Goal: Navigation & Orientation: Find specific page/section

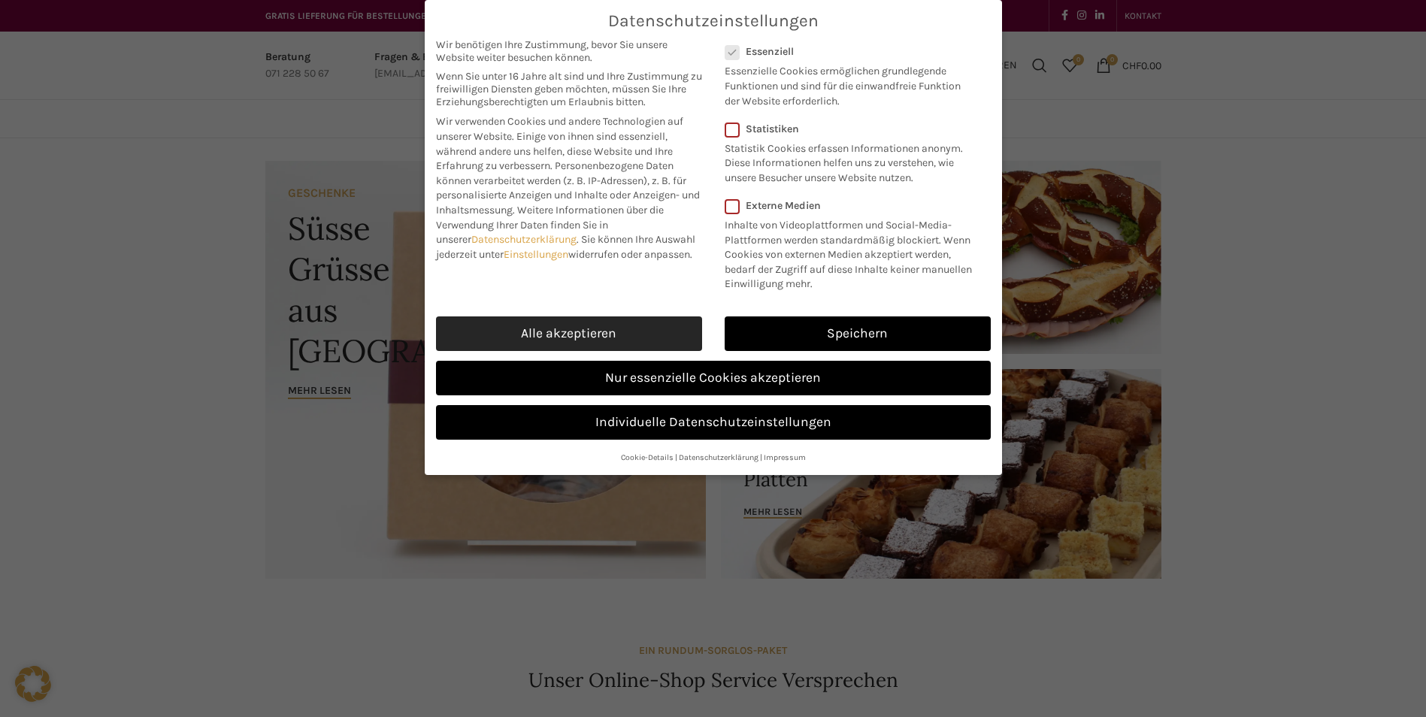
click at [575, 331] on link "Alle akzeptieren" at bounding box center [569, 333] width 266 height 35
checkbox input "true"
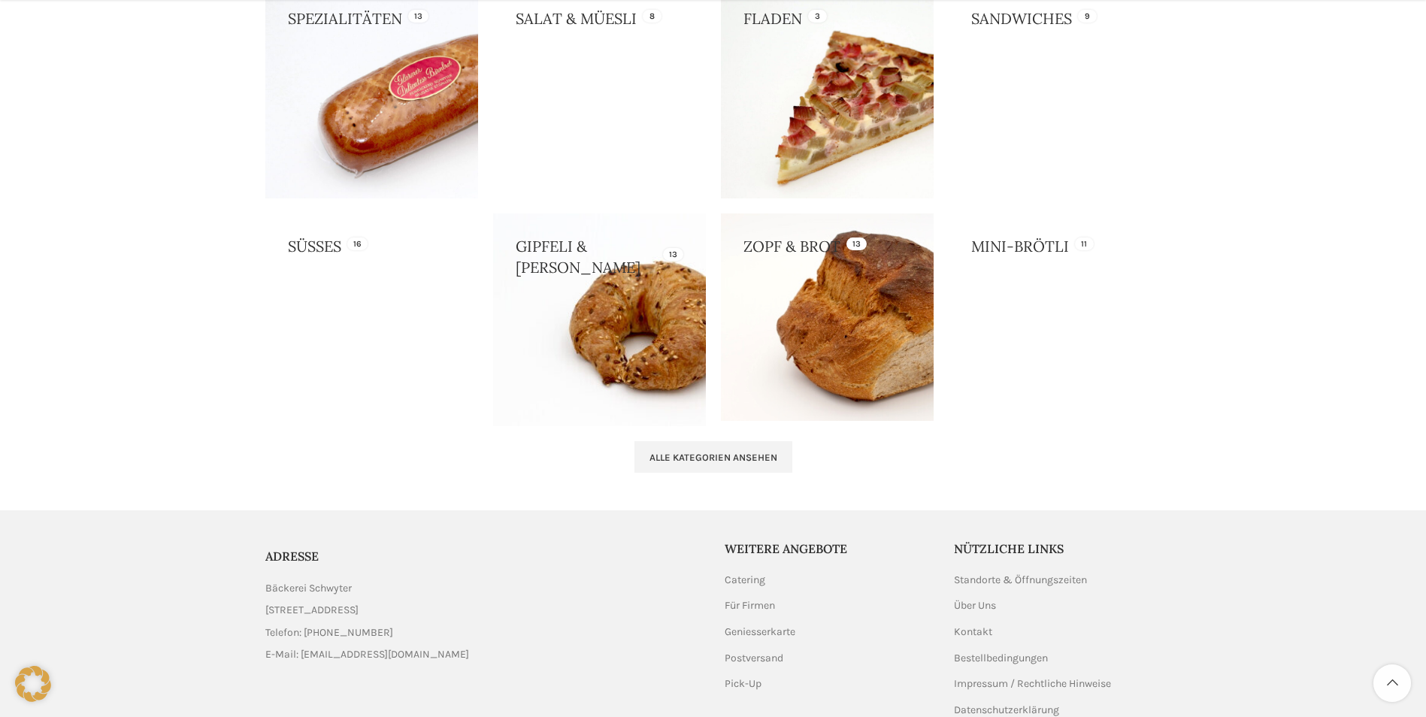
scroll to position [1428, 0]
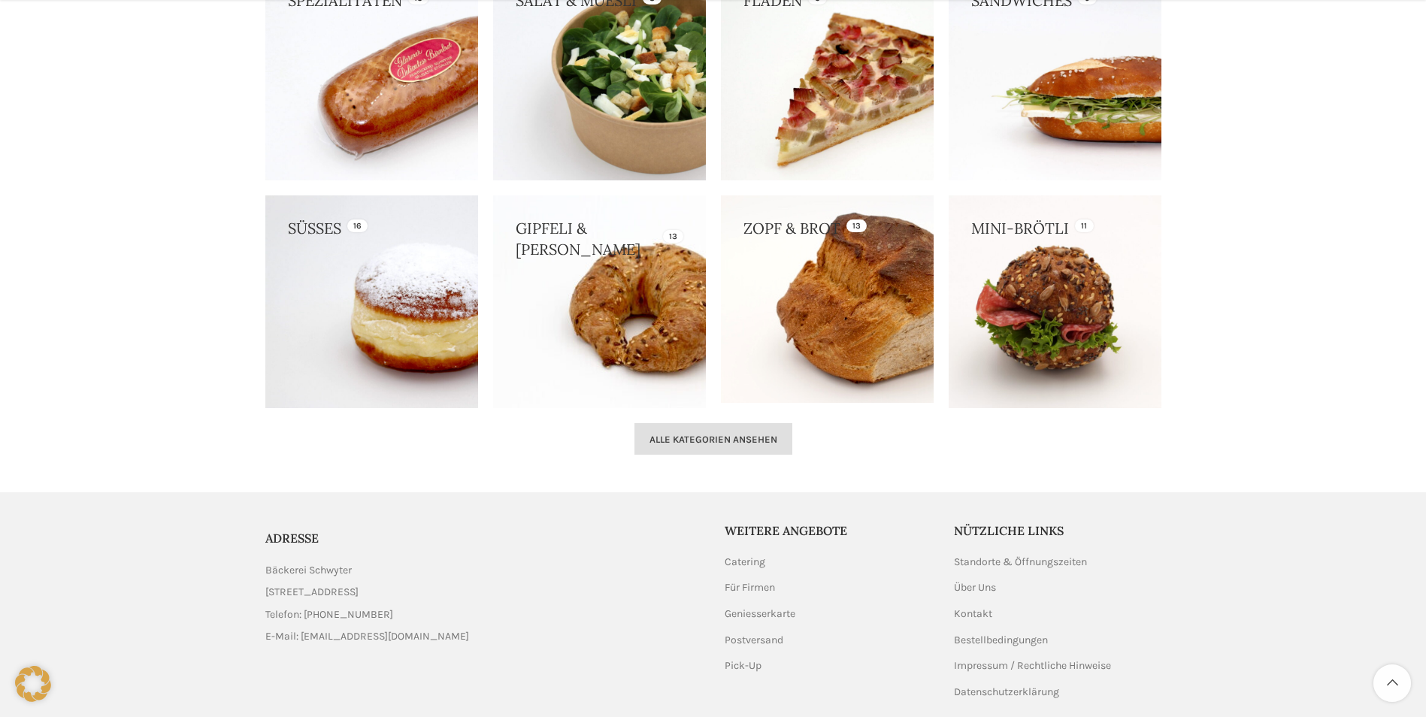
click at [728, 439] on span "Alle Kategorien ansehen" at bounding box center [713, 440] width 128 height 12
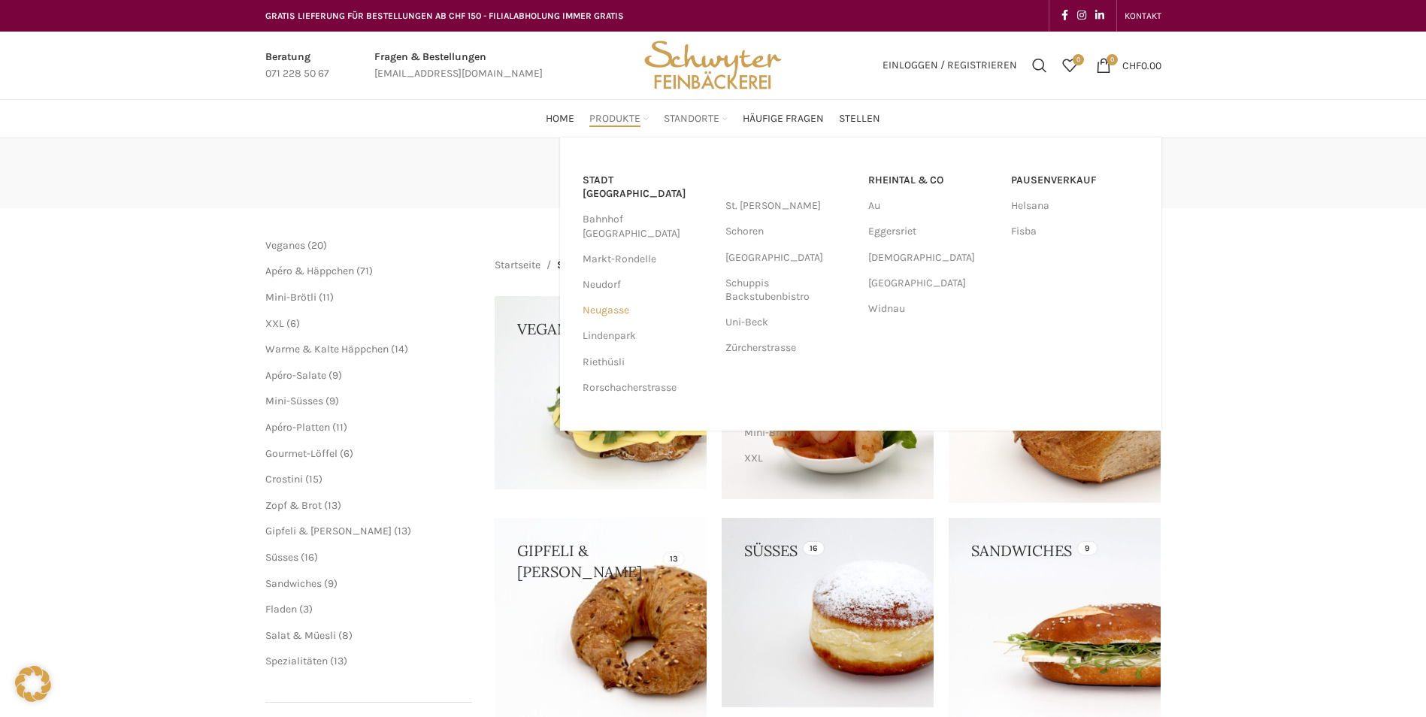
click at [616, 298] on link "Neugasse" at bounding box center [646, 311] width 128 height 26
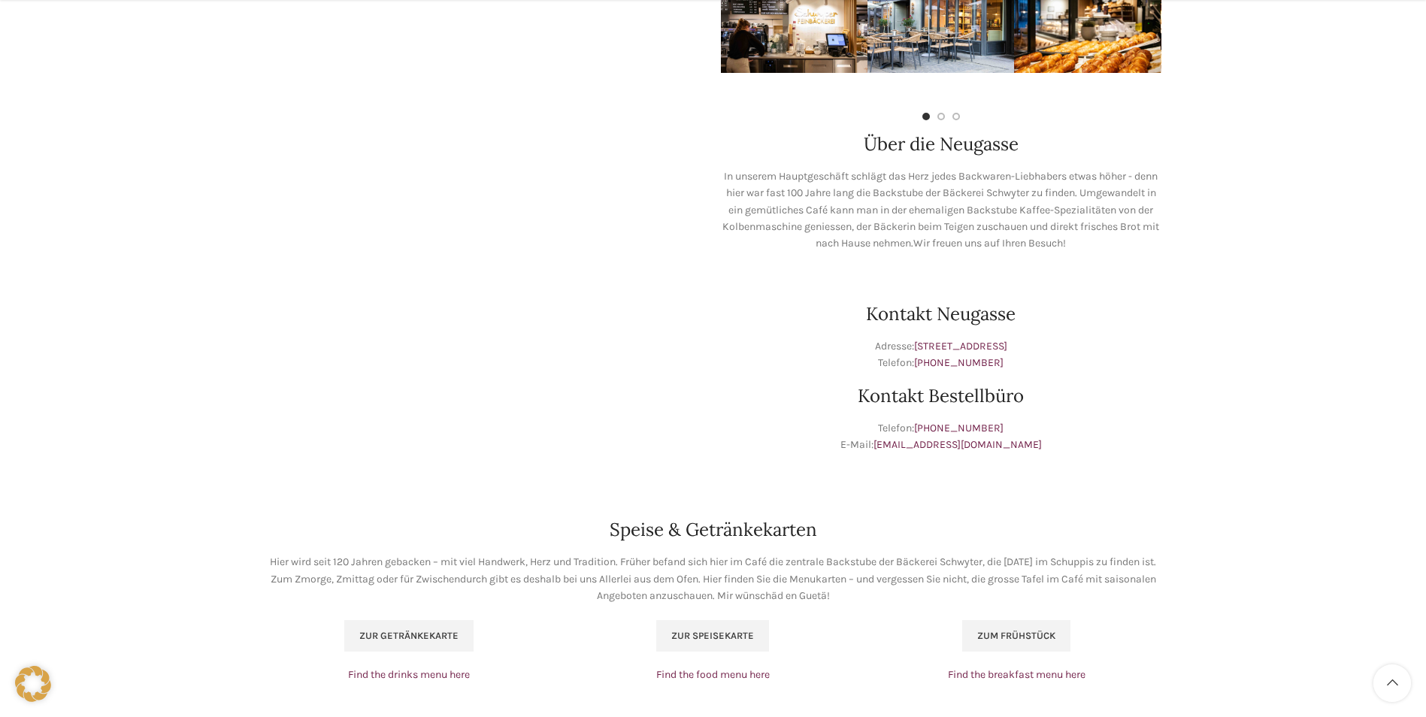
scroll to position [676, 0]
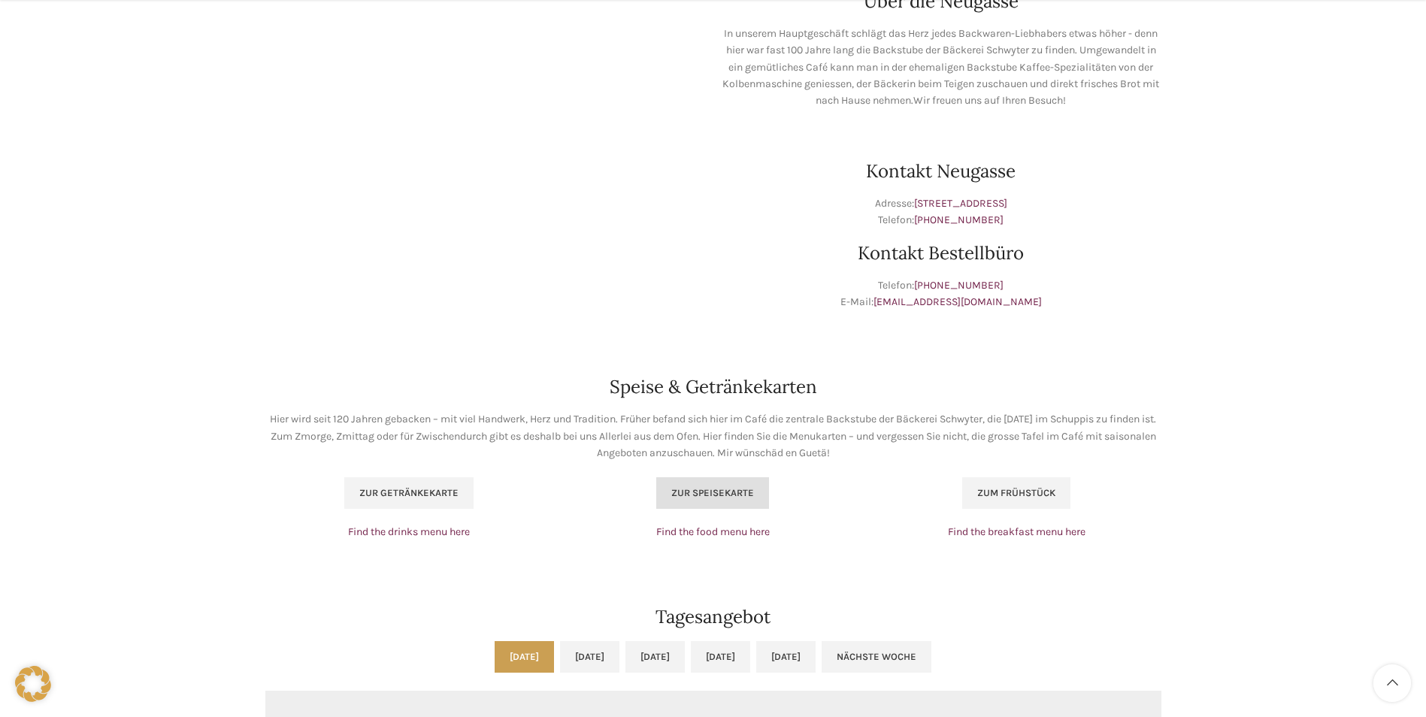
click at [707, 492] on span "Zur Speisekarte" at bounding box center [712, 493] width 83 height 12
